Goal: Task Accomplishment & Management: Manage account settings

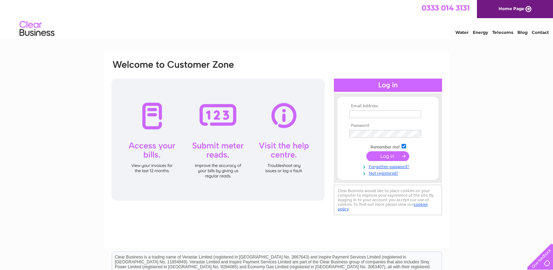
type input "[EMAIL_ADDRESS][DOMAIN_NAME]"
click at [387, 155] on input "submit" at bounding box center [387, 156] width 43 height 10
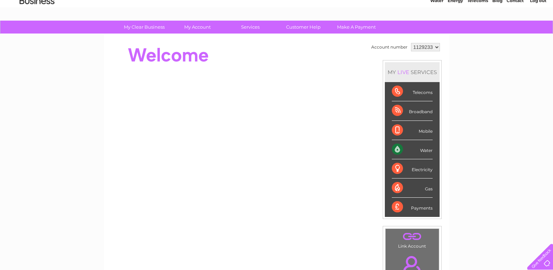
scroll to position [70, 0]
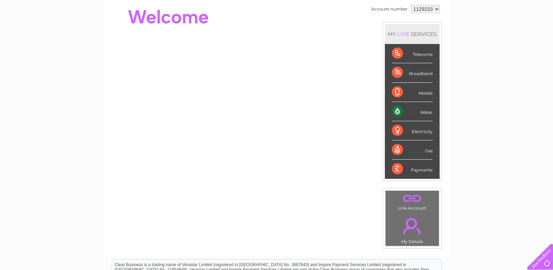
click at [406, 211] on td ". Link Account" at bounding box center [412, 201] width 54 height 22
click at [408, 217] on link "." at bounding box center [412, 226] width 50 height 24
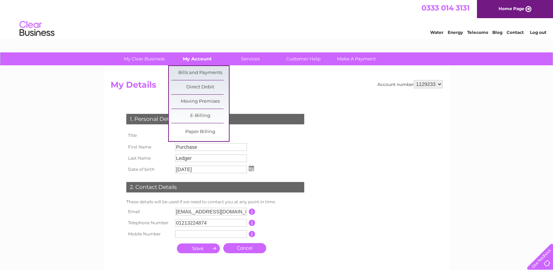
click at [199, 60] on link "My Account" at bounding box center [198, 58] width 58 height 13
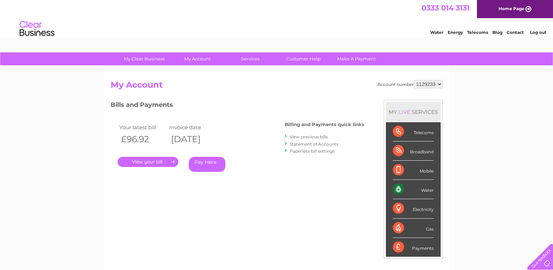
click at [148, 164] on link "." at bounding box center [148, 162] width 61 height 10
click at [147, 161] on link "." at bounding box center [148, 162] width 61 height 10
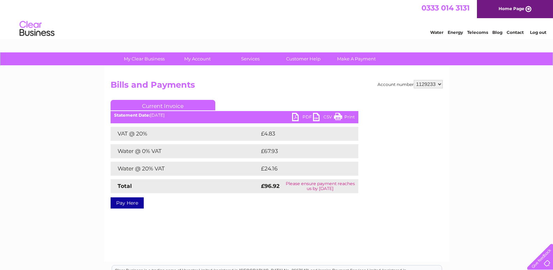
click at [297, 116] on link "PDF" at bounding box center [302, 118] width 21 height 10
